Goal: Navigation & Orientation: Find specific page/section

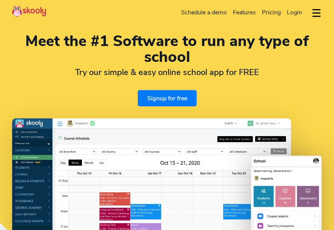
select select "en"
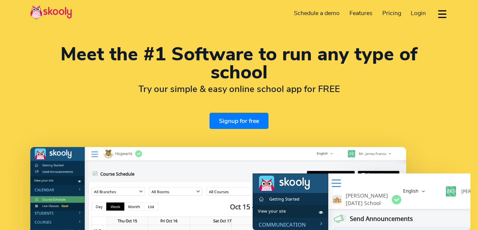
click at [334, 180] on div "[PERSON_NAME] [DATE] School" at bounding box center [366, 191] width 76 height 33
click at [284, 187] on img at bounding box center [294, 184] width 30 height 12
click at [334, 189] on li "English English 日本 (Japanese) Català (Catalan) Deutsche (German) Español (Spani…" at bounding box center [415, 191] width 33 height 11
click at [334, 199] on span "[PERSON_NAME] [DATE] School" at bounding box center [365, 199] width 46 height 15
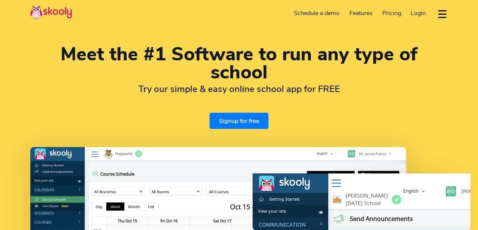
click at [334, 199] on span "[PERSON_NAME] [DATE] School" at bounding box center [365, 199] width 46 height 15
select select "1"
select select "America/New_York"
select select
click at [304, 221] on div "Getting Started View your site" at bounding box center [290, 208] width 75 height 26
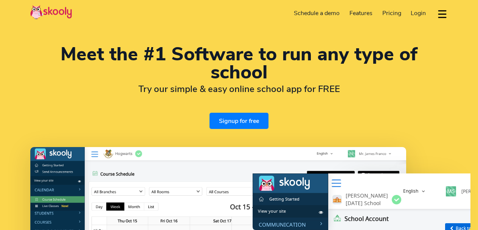
click at [334, 12] on span "Login" at bounding box center [417, 13] width 15 height 8
